Goal: Transaction & Acquisition: Download file/media

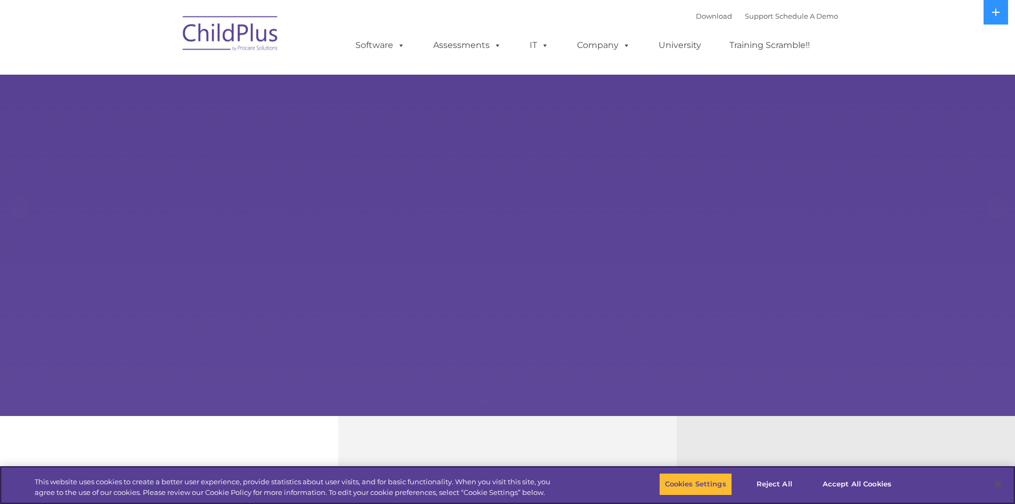
select select "MEDIUM"
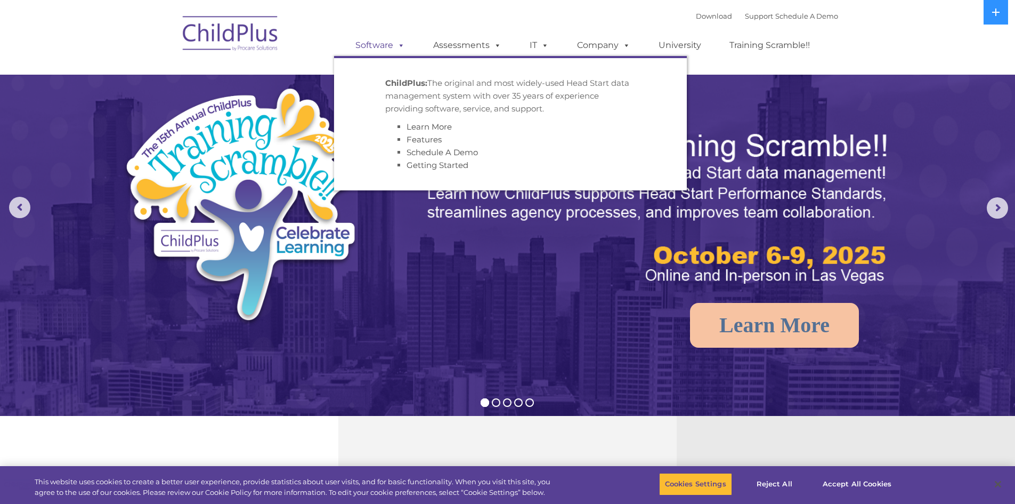
click at [399, 48] on span at bounding box center [399, 45] width 12 height 10
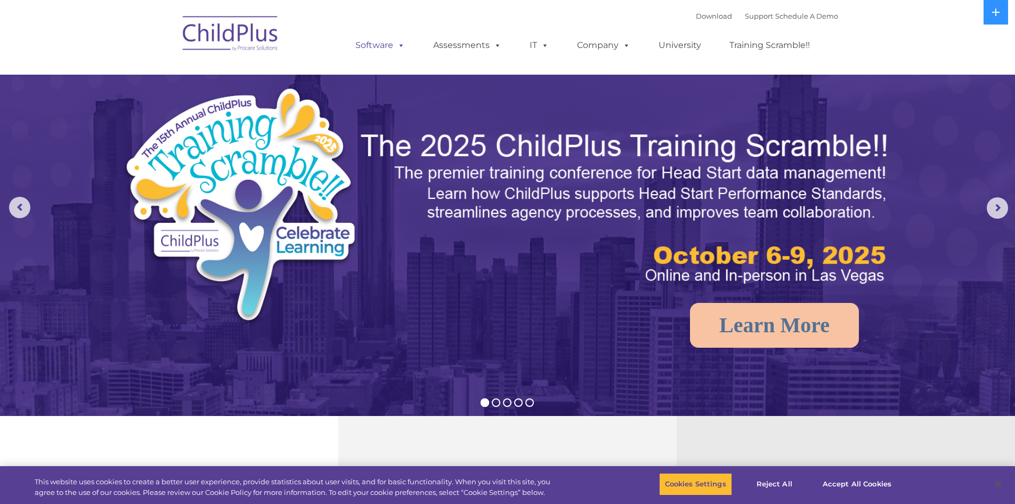
click at [399, 48] on span at bounding box center [399, 45] width 12 height 10
click at [269, 33] on img at bounding box center [230, 35] width 107 height 53
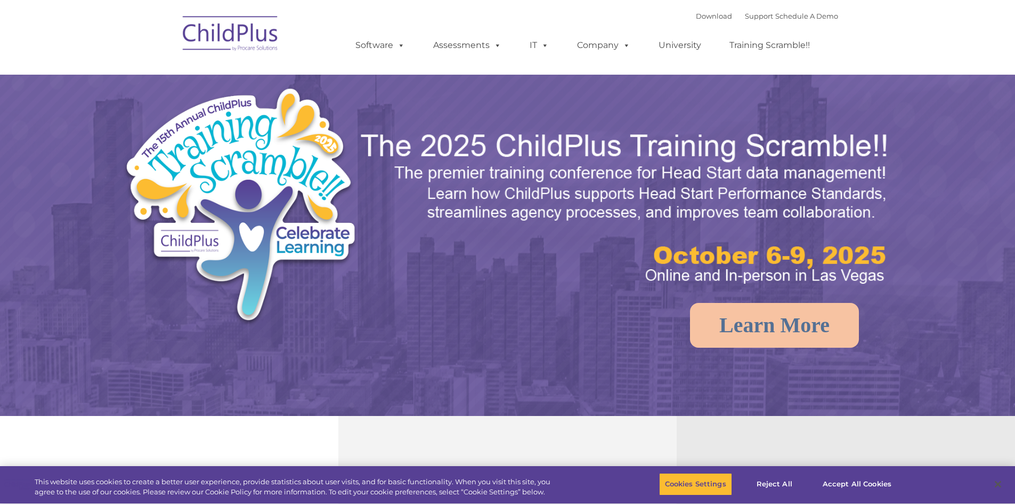
select select "MEDIUM"
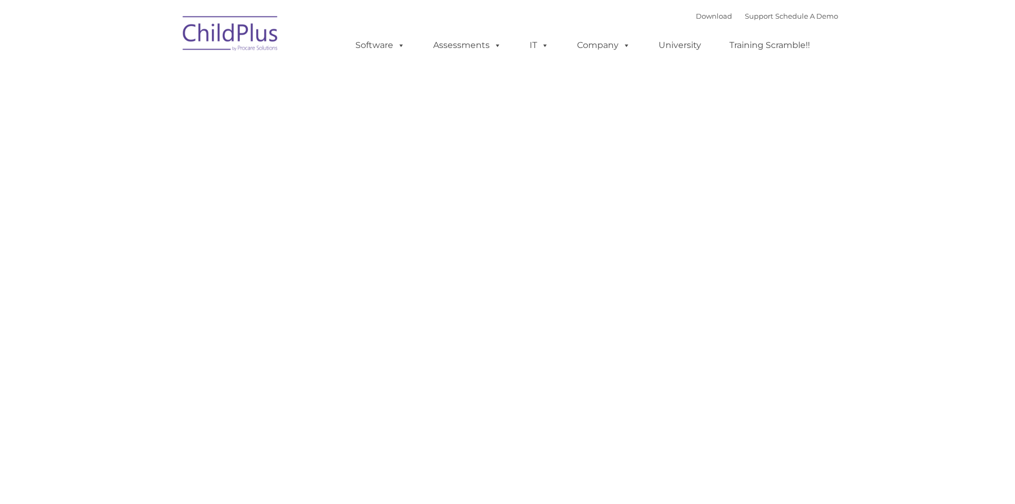
type input ""
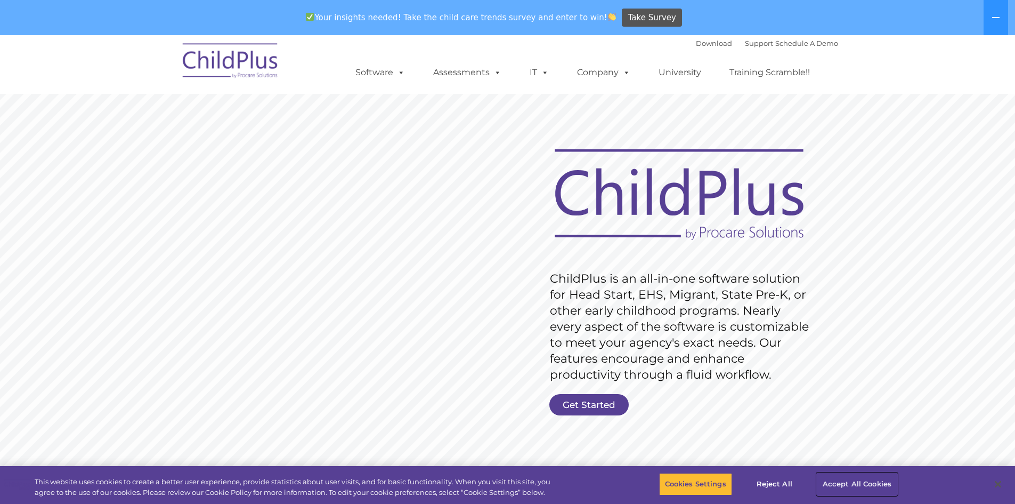
click at [841, 481] on button "Accept All Cookies" at bounding box center [857, 484] width 80 height 22
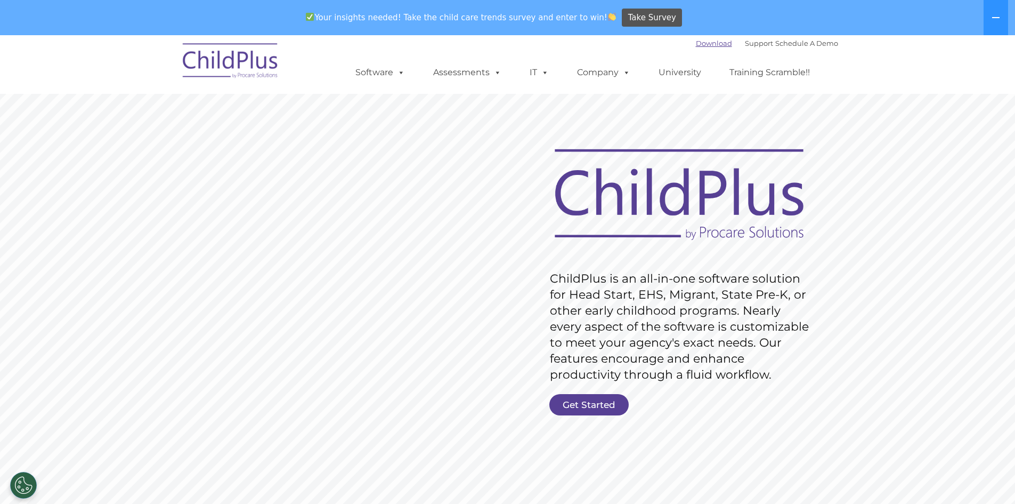
click at [696, 39] on link "Download" at bounding box center [714, 43] width 36 height 9
click at [699, 46] on link "Download" at bounding box center [714, 43] width 36 height 9
click at [701, 44] on link "Download" at bounding box center [714, 43] width 36 height 9
